Goal: Information Seeking & Learning: Learn about a topic

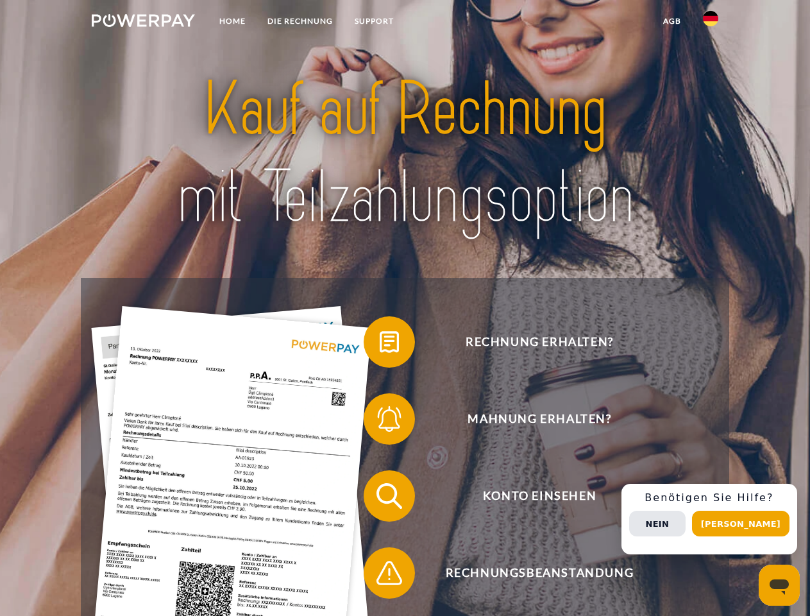
click at [143, 22] on img at bounding box center [143, 20] width 103 height 13
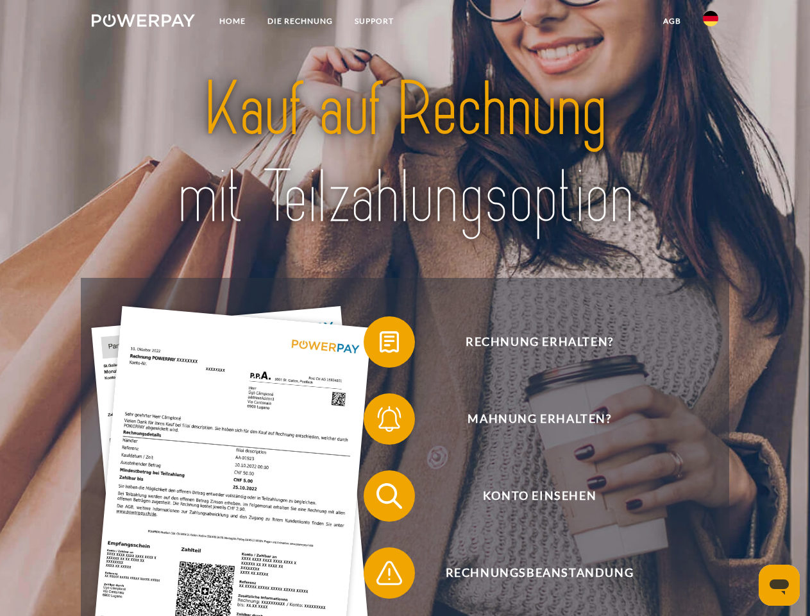
click at [711, 22] on img at bounding box center [710, 18] width 15 height 15
click at [671, 21] on link "agb" at bounding box center [672, 21] width 40 height 23
click at [380, 344] on span at bounding box center [370, 342] width 64 height 64
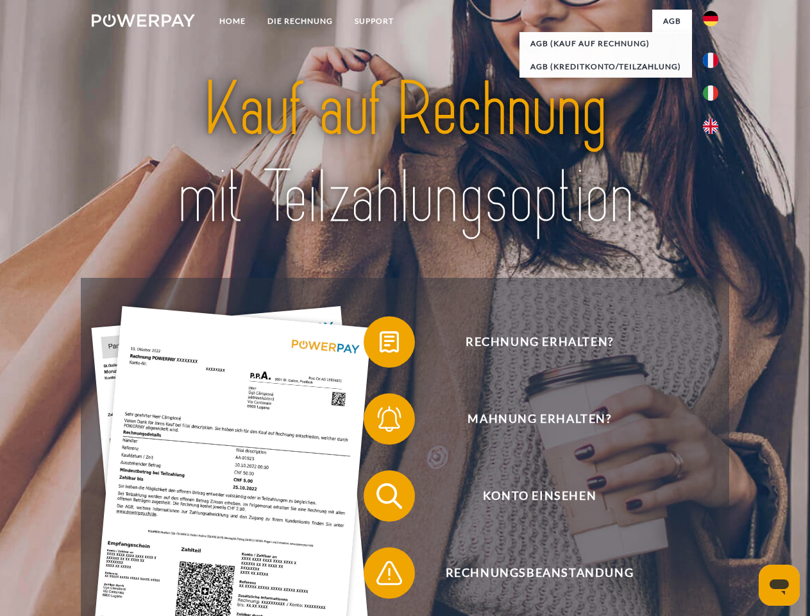
click at [380, 421] on span at bounding box center [370, 419] width 64 height 64
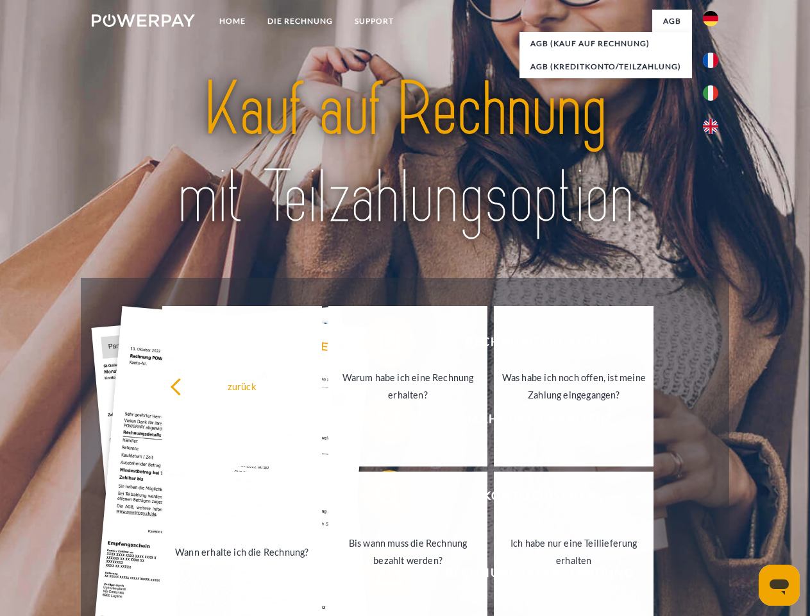
click at [380, 498] on link "Bis wann muss die Rechnung bezahlt werden?" at bounding box center [408, 551] width 160 height 160
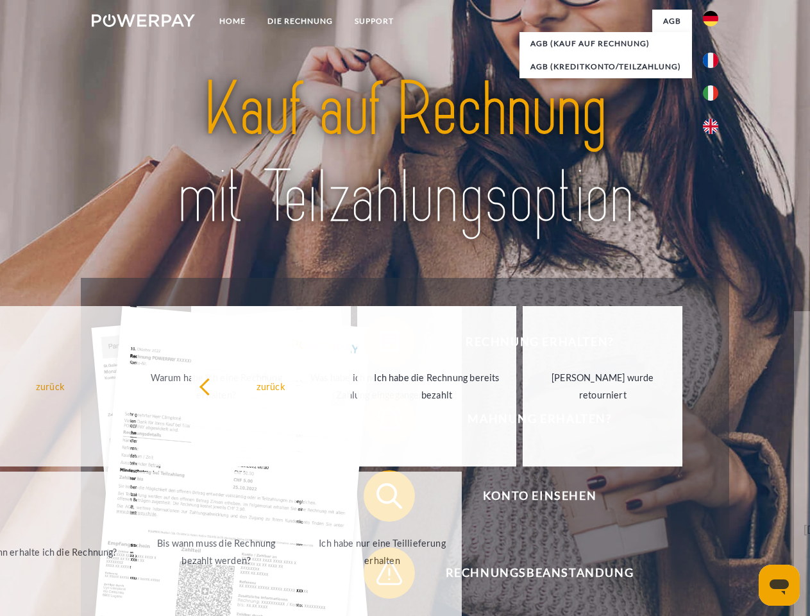
click at [380, 575] on span at bounding box center [370, 573] width 64 height 64
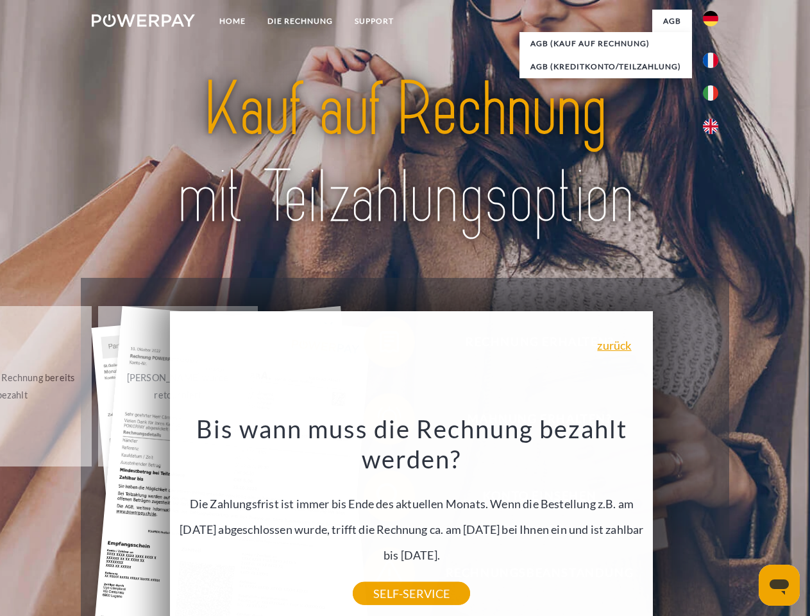
click at [714, 519] on div "Rechnung erhalten? Mahnung erhalten? Konto einsehen" at bounding box center [405, 534] width 648 height 513
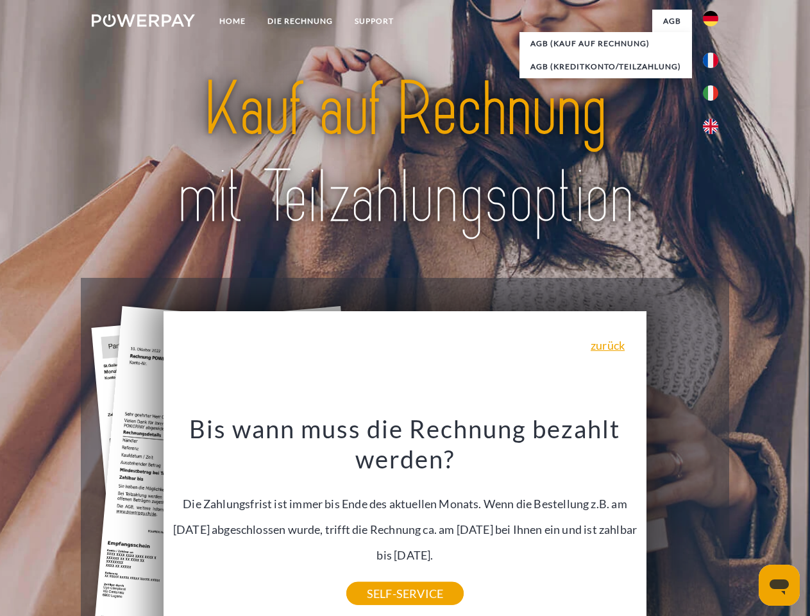
click at [682, 521] on span "Konto einsehen" at bounding box center [539, 495] width 314 height 51
click at [745, 523] on header "Home DIE RECHNUNG SUPPORT" at bounding box center [405, 443] width 810 height 886
